Goal: Contribute content: Add original content to the website for others to see

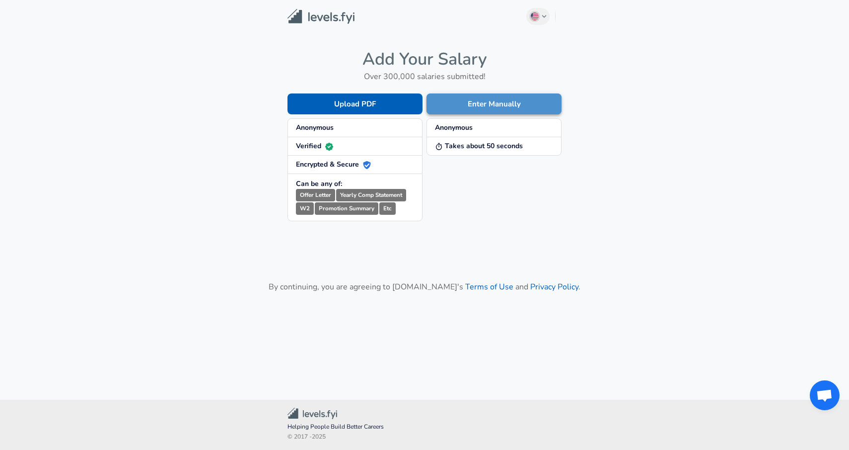
click at [477, 104] on button "Enter Manually" at bounding box center [494, 103] width 135 height 21
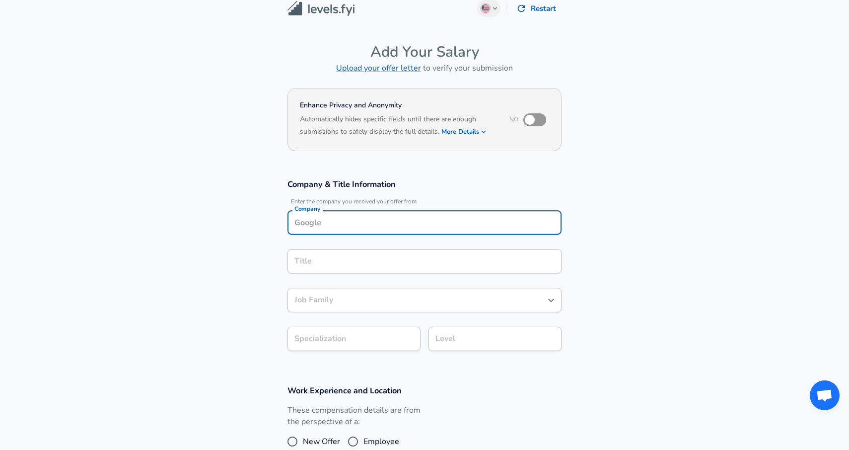
click at [368, 227] on input "Company" at bounding box center [424, 222] width 265 height 15
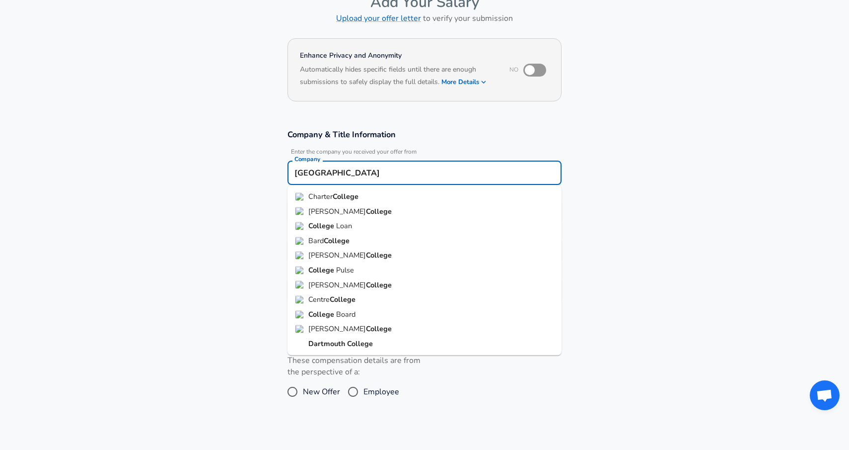
scroll to position [61, 0]
click at [337, 342] on strong "Dartmouth" at bounding box center [328, 342] width 39 height 10
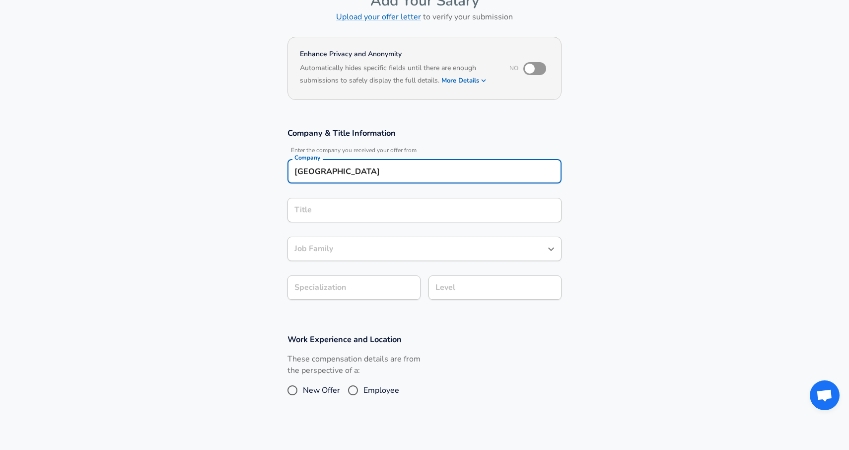
type input "[GEOGRAPHIC_DATA]"
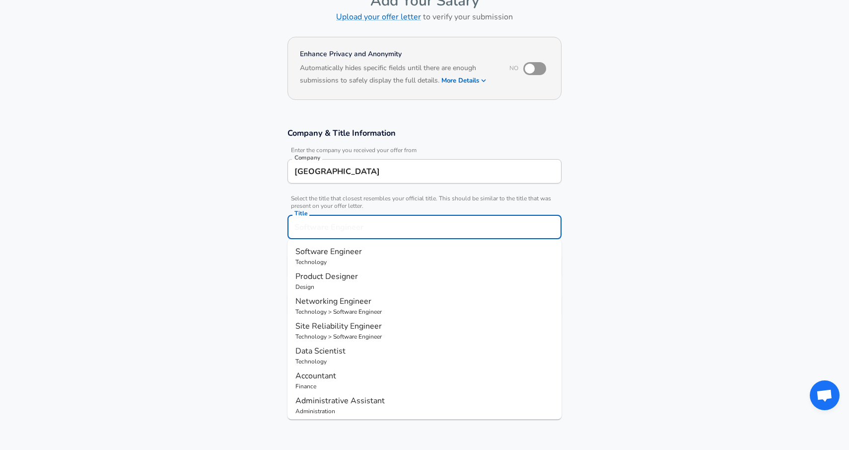
scroll to position [81, 0]
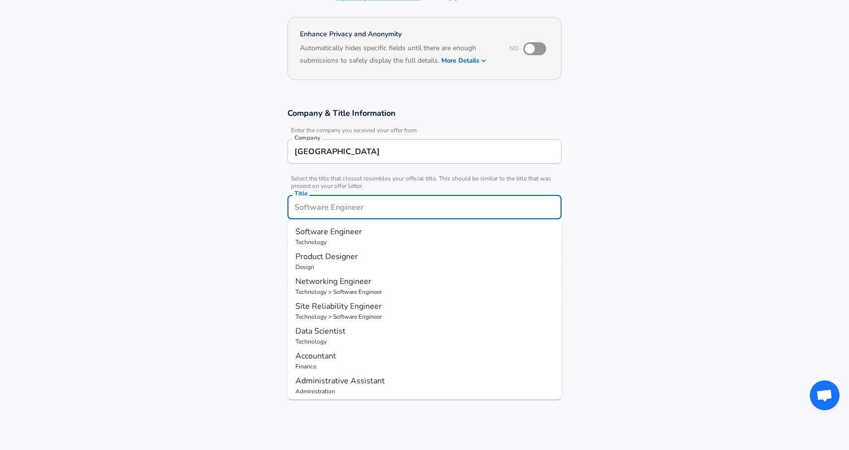
click at [337, 210] on input "Title" at bounding box center [424, 206] width 265 height 15
click at [259, 238] on section "Company & Title Information Enter the company you received your offer from Comp…" at bounding box center [424, 207] width 849 height 223
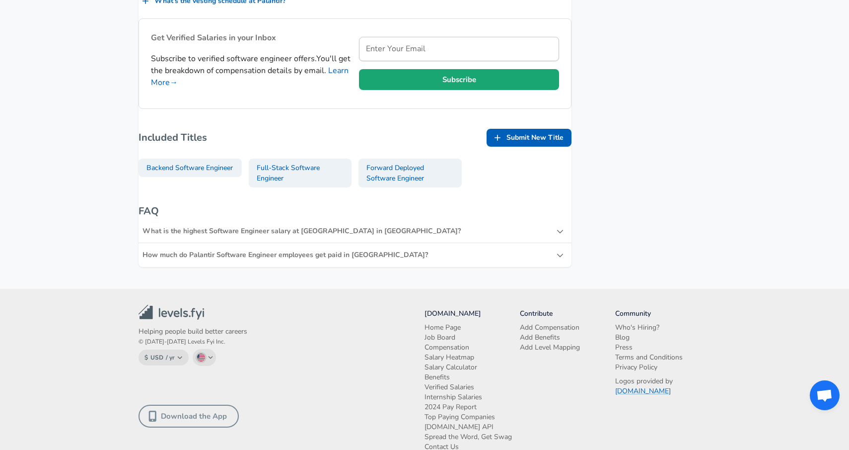
scroll to position [1259, 0]
